Goal: Task Accomplishment & Management: Use online tool/utility

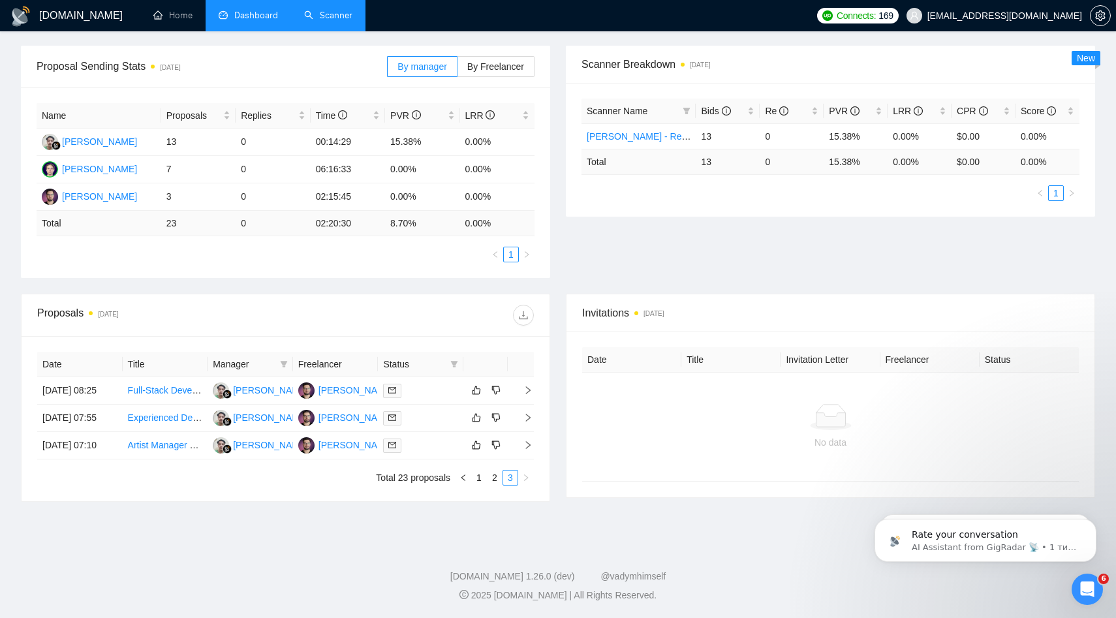
click at [317, 21] on link "Scanner" at bounding box center [328, 15] width 48 height 11
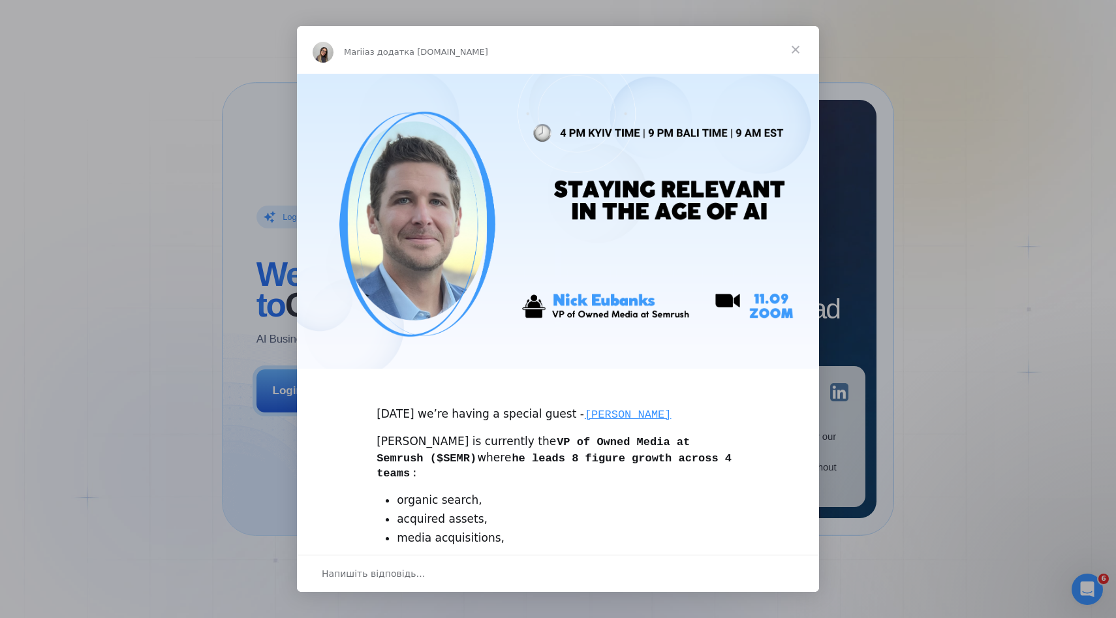
click at [796, 48] on span "Закрити" at bounding box center [795, 49] width 47 height 47
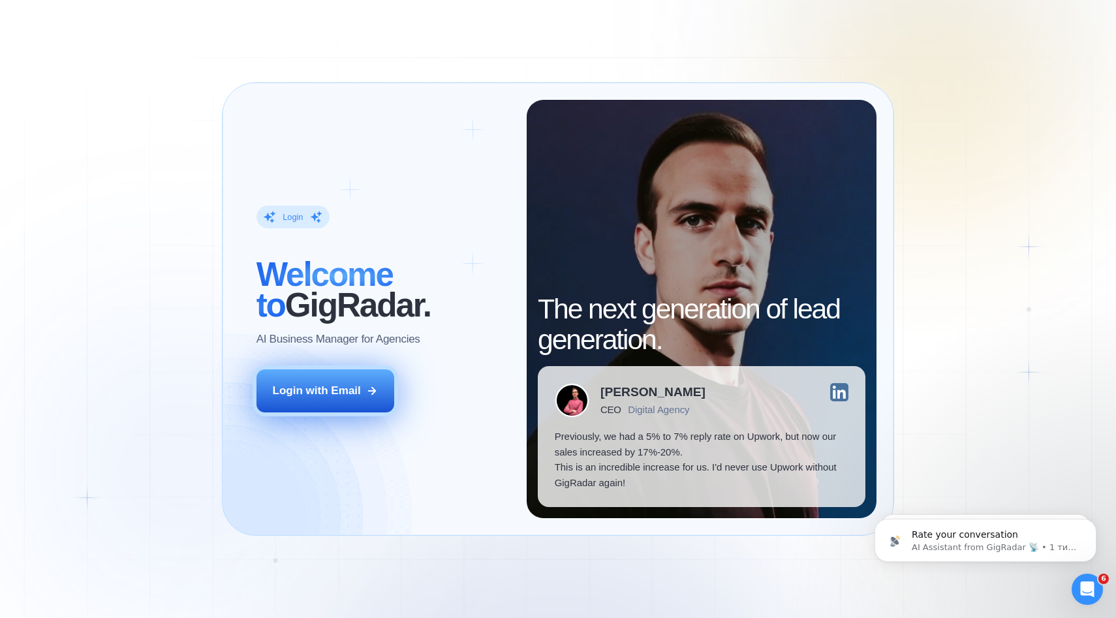
click at [326, 401] on button "Login with Email" at bounding box center [326, 391] width 138 height 43
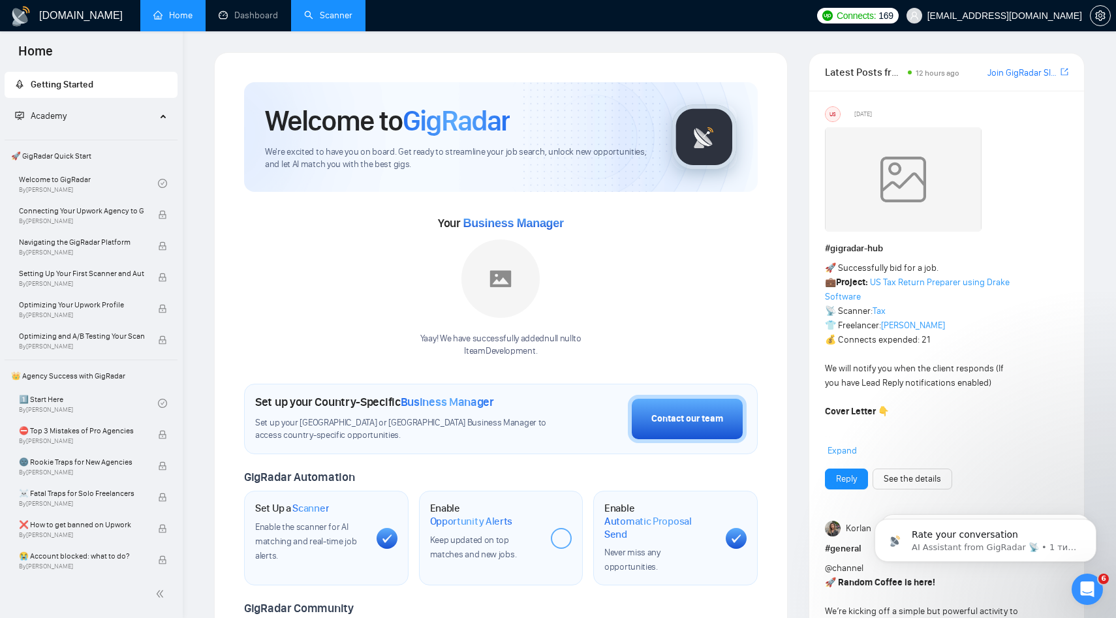
click at [334, 21] on link "Scanner" at bounding box center [328, 15] width 48 height 11
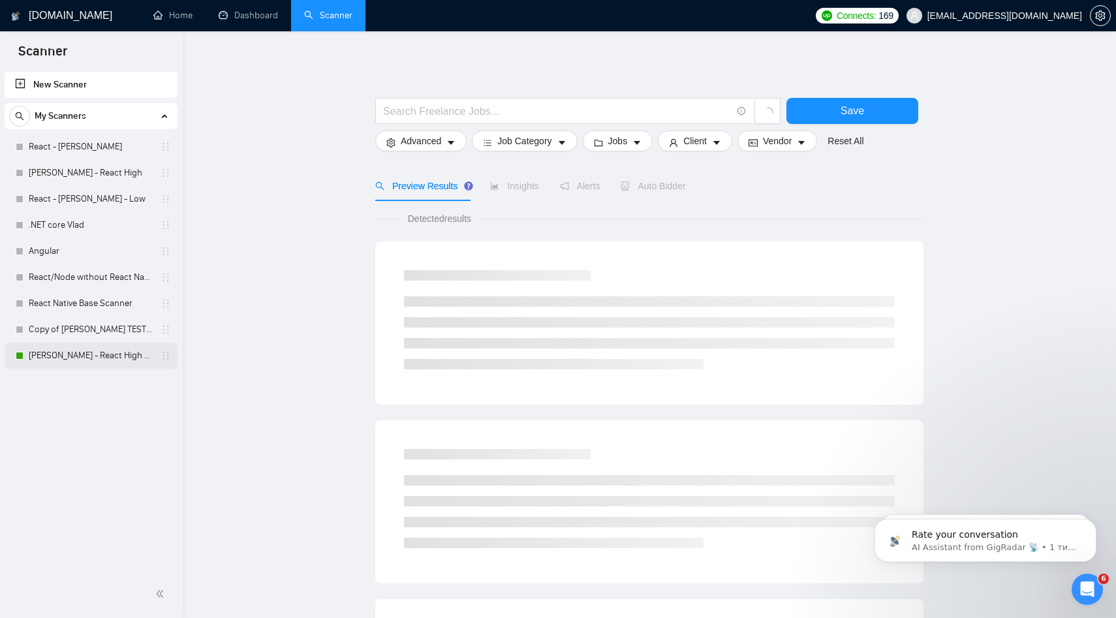
click at [65, 361] on link "Ihor - FS - React High V2" at bounding box center [91, 356] width 124 height 26
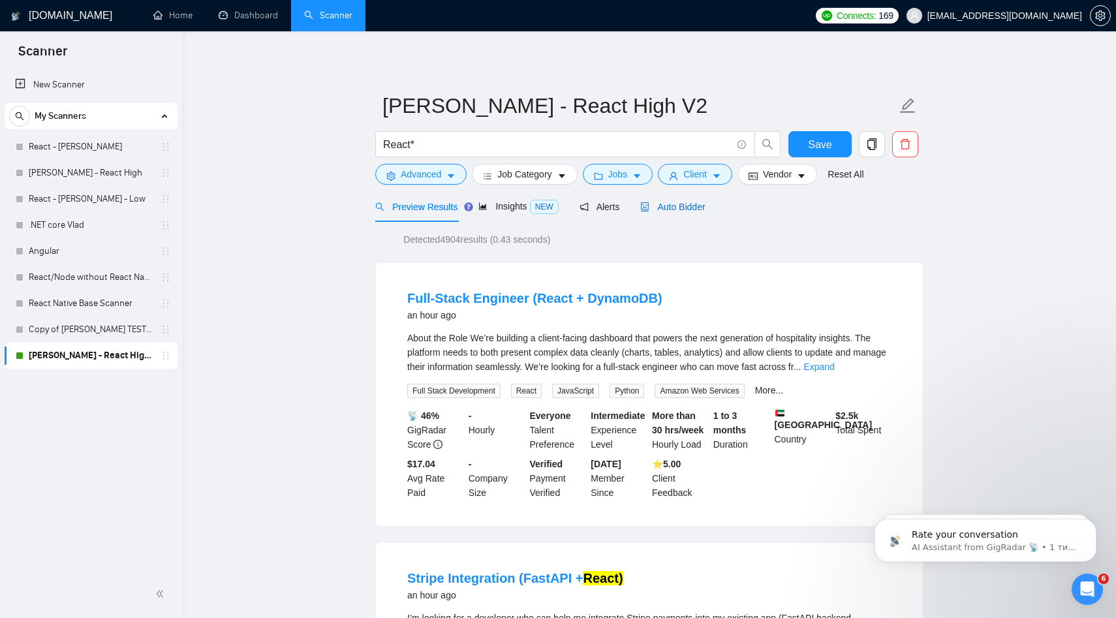
click at [689, 206] on span "Auto Bidder" at bounding box center [672, 207] width 65 height 10
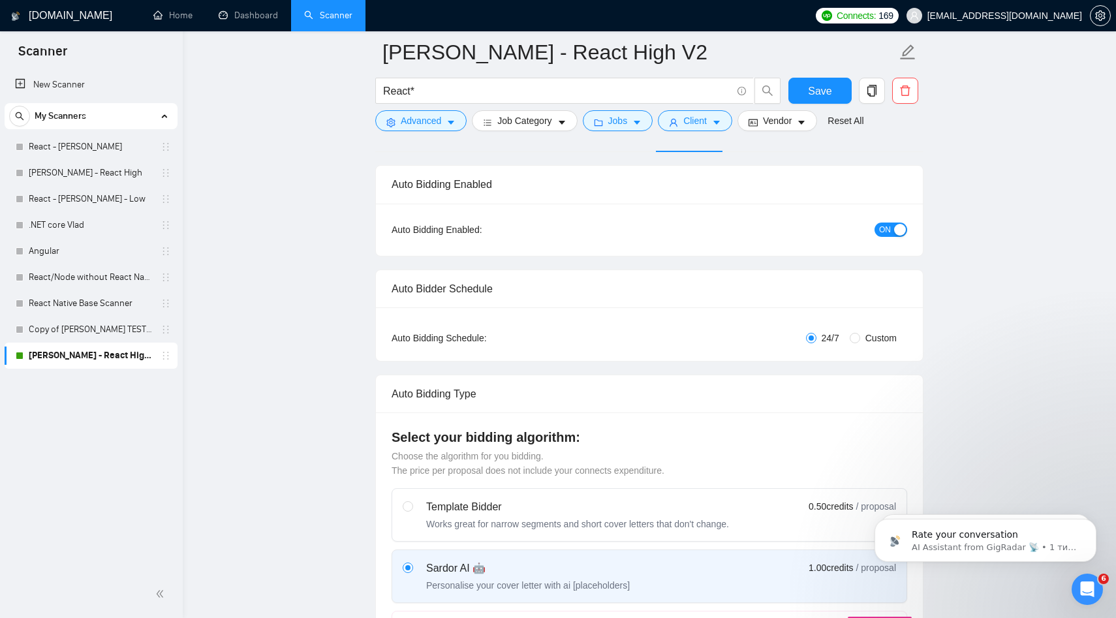
scroll to position [101, 0]
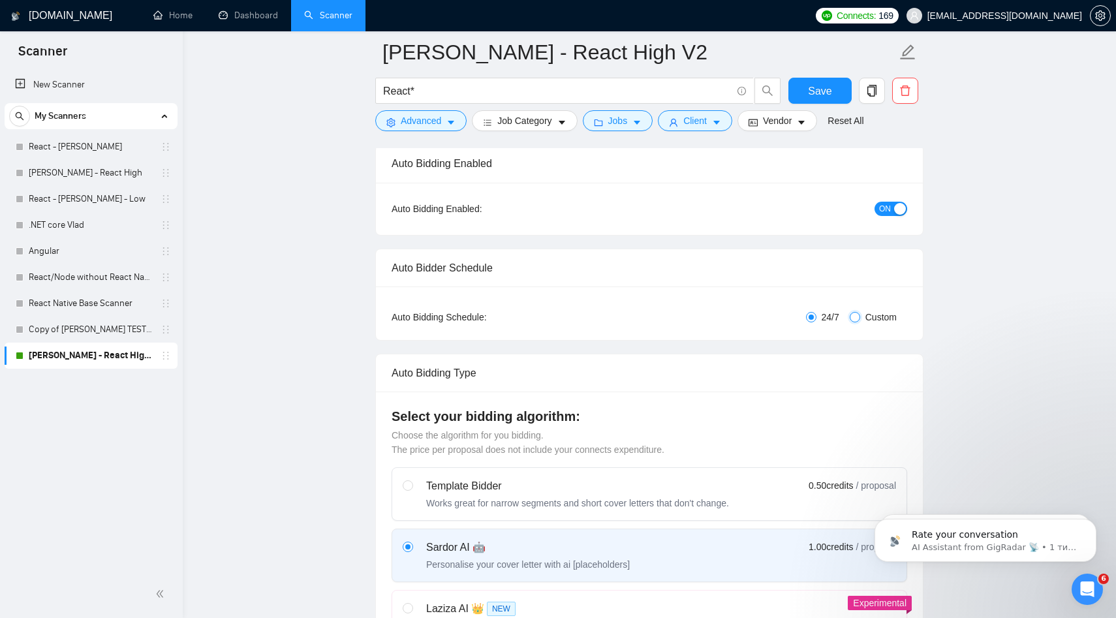
click at [854, 320] on input "Custom" at bounding box center [855, 317] width 10 height 10
radio input "true"
radio input "false"
checkbox input "true"
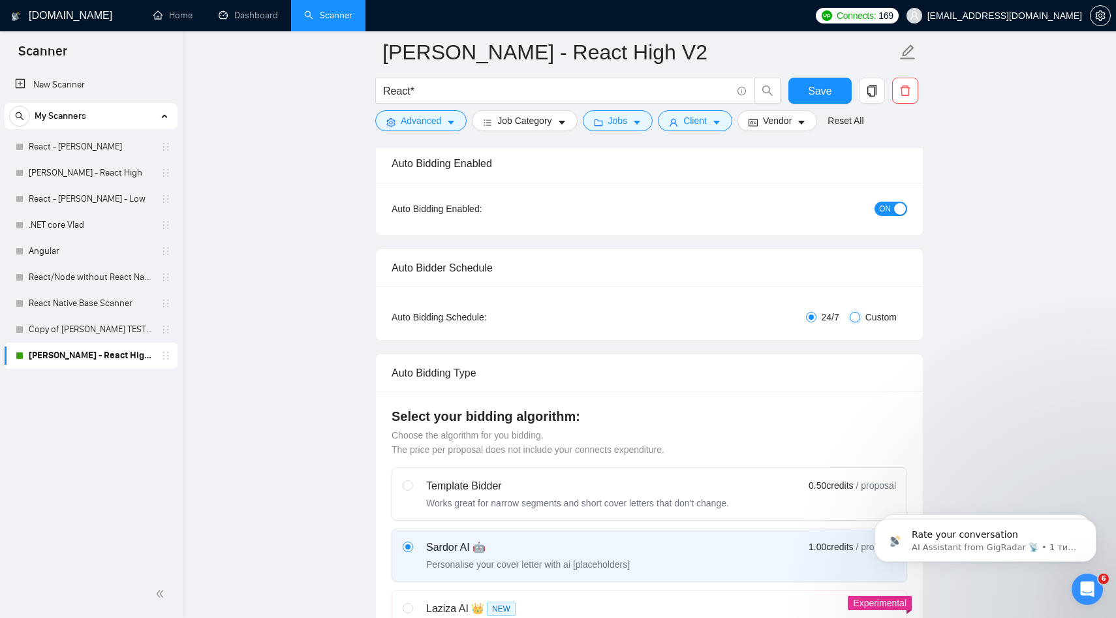
checkbox input "true"
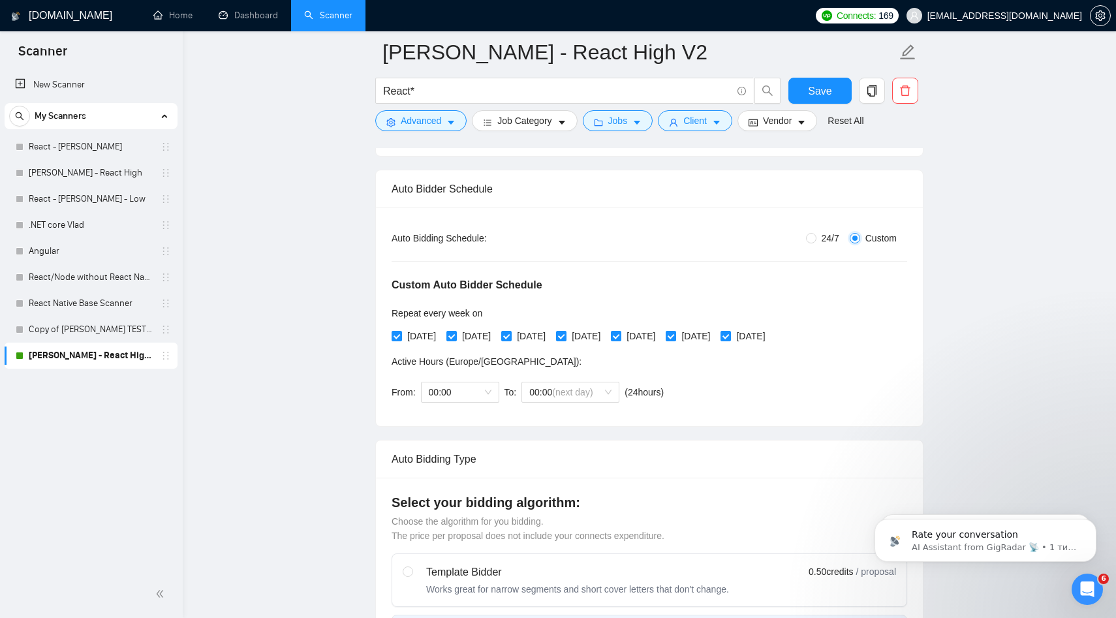
scroll to position [181, 0]
click at [492, 394] on div "00:00" at bounding box center [460, 391] width 78 height 21
click at [456, 505] on div "18:00" at bounding box center [460, 506] width 63 height 14
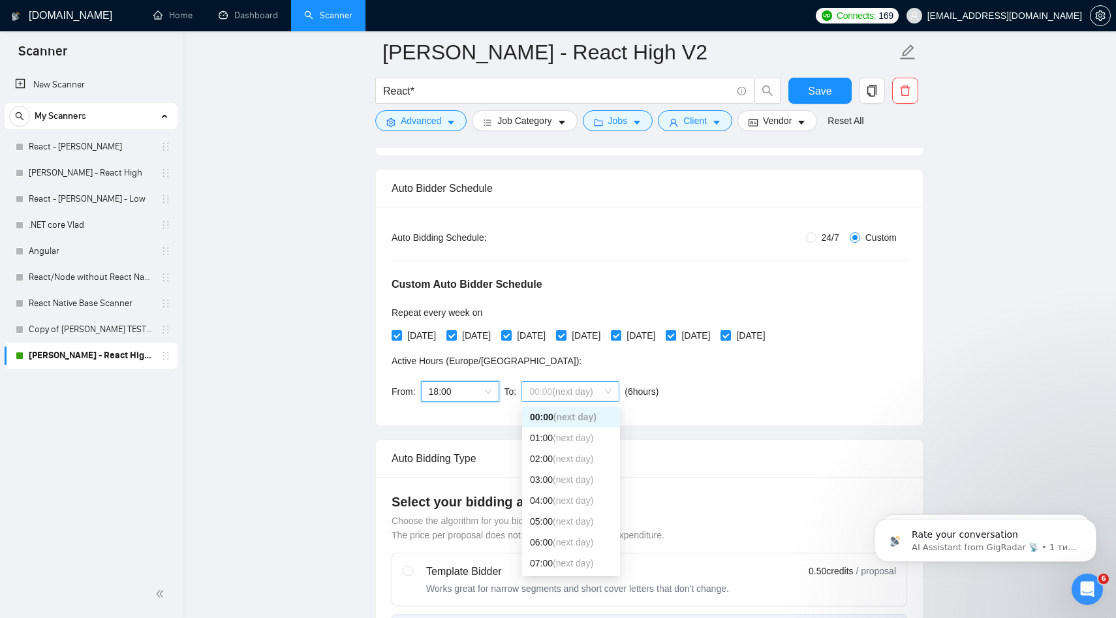
click at [606, 395] on span "00:00 (next day)" at bounding box center [570, 392] width 82 height 20
click at [568, 472] on span "(next day)" at bounding box center [573, 472] width 40 height 10
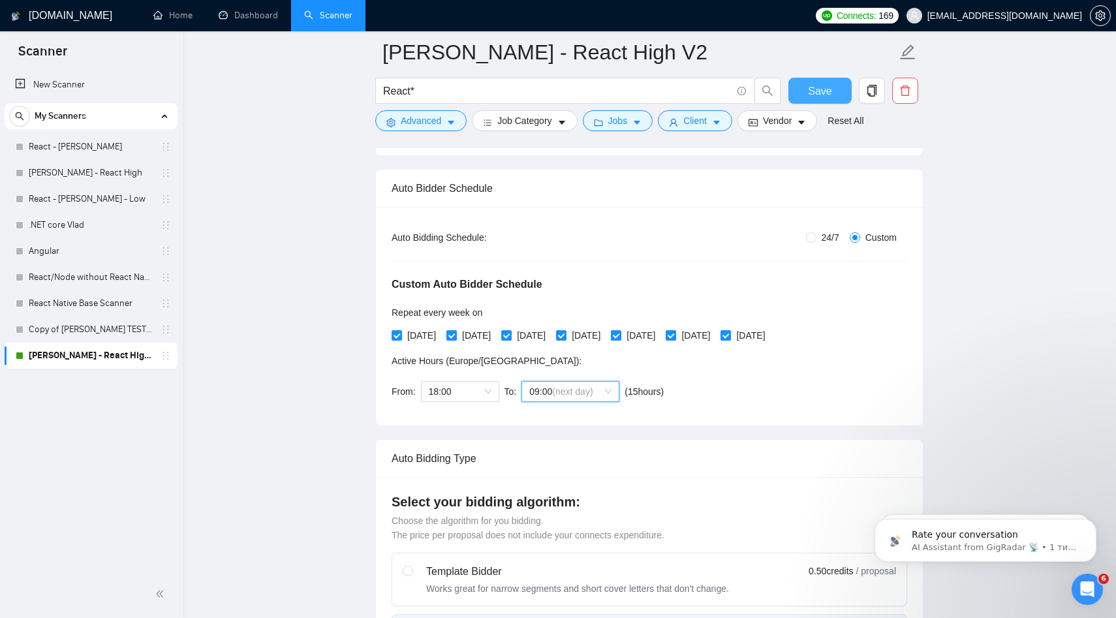
click at [825, 93] on span "Save" at bounding box center [820, 91] width 24 height 16
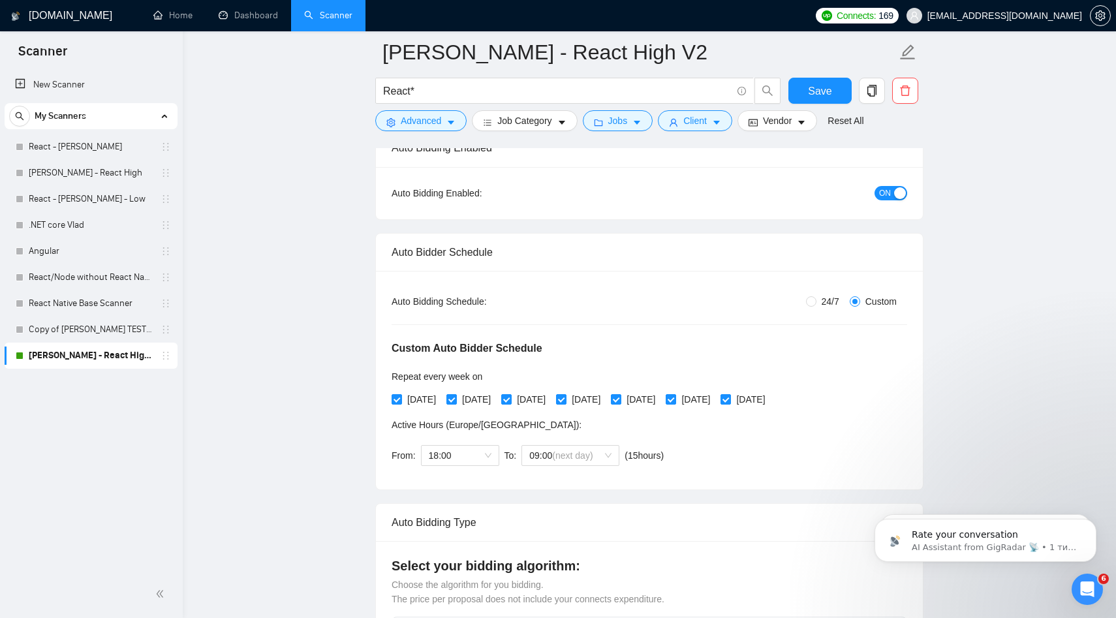
scroll to position [119, 0]
